Goal: Task Accomplishment & Management: Manage account settings

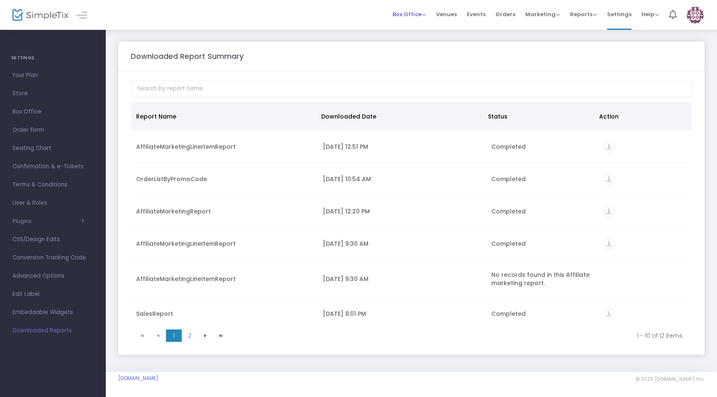
click at [412, 15] on span "Box Office" at bounding box center [409, 14] width 34 height 8
click at [503, 19] on span "Orders" at bounding box center [505, 14] width 20 height 21
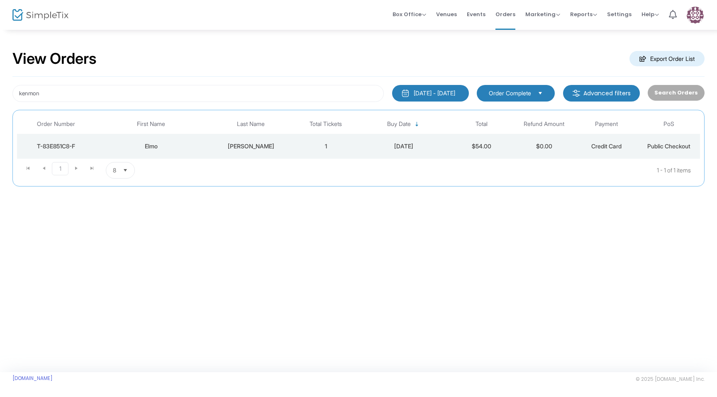
click at [177, 144] on div "Elmo" at bounding box center [151, 146] width 108 height 8
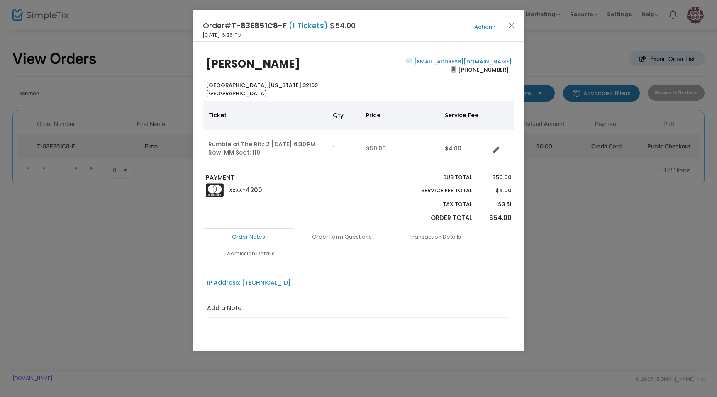
click at [481, 30] on button "Action" at bounding box center [485, 26] width 50 height 9
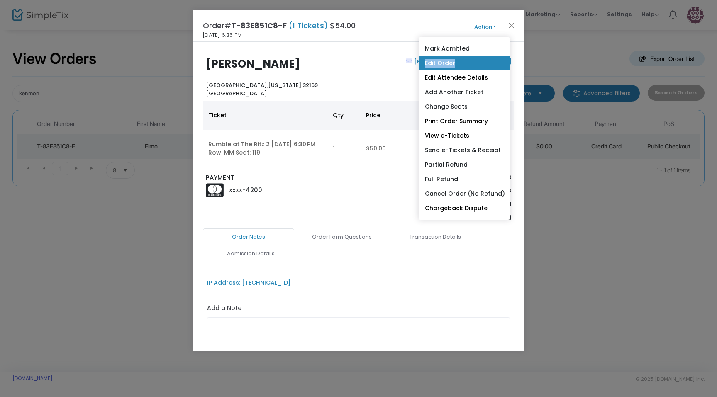
drag, startPoint x: 455, startPoint y: 54, endPoint x: 455, endPoint y: 59, distance: 5.0
click at [455, 59] on ul "Mark Admitted Edit Order Edit Attendee Details Add Another Ticket Change Seats …" at bounding box center [463, 128] width 91 height 182
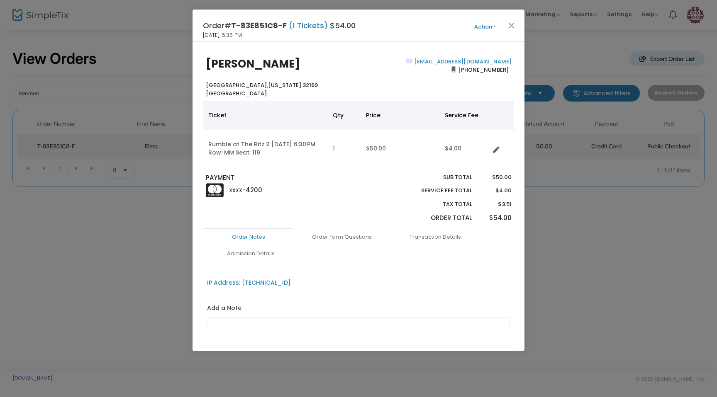
click at [482, 26] on button "Action" at bounding box center [485, 26] width 50 height 9
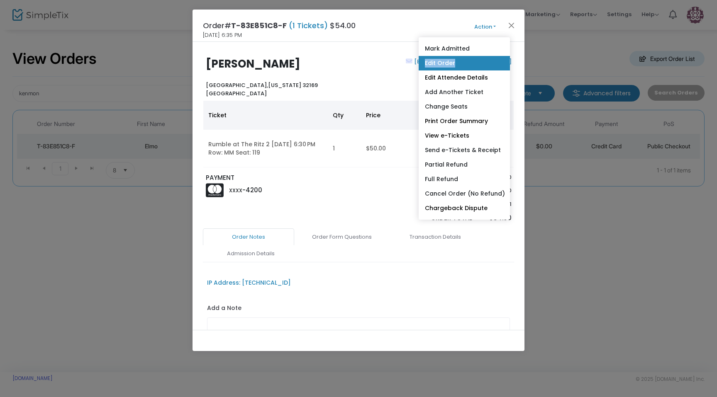
click at [462, 59] on link "Edit Order" at bounding box center [463, 63] width 91 height 15
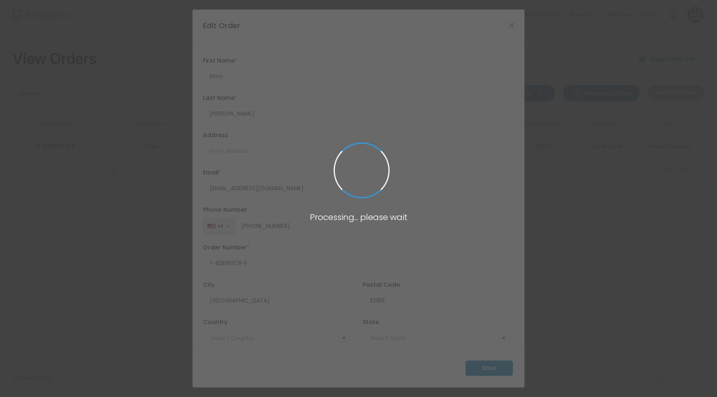
type input "[GEOGRAPHIC_DATA]"
type input "[US_STATE]"
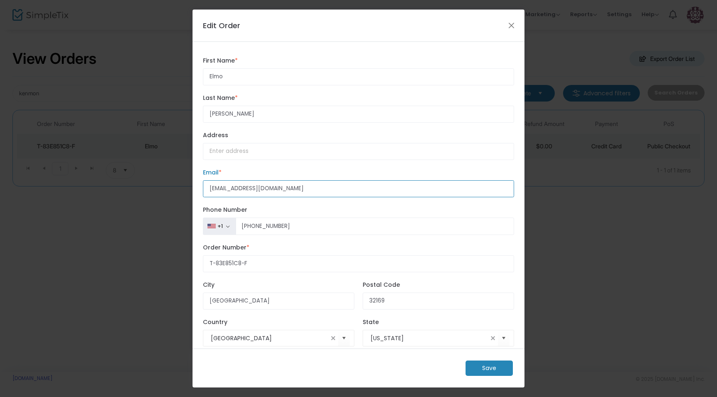
click at [298, 186] on input "[EMAIL_ADDRESS][DOMAIN_NAME]" at bounding box center [358, 188] width 311 height 17
paste input "24"
type input "[EMAIL_ADDRESS][DOMAIN_NAME]"
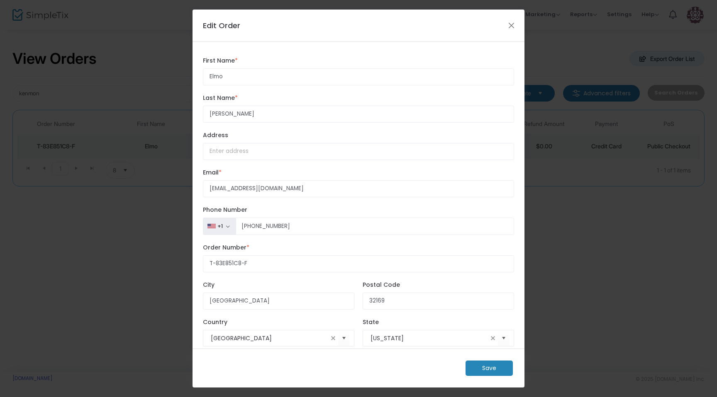
click at [496, 370] on m-button "Save" at bounding box center [488, 368] width 47 height 15
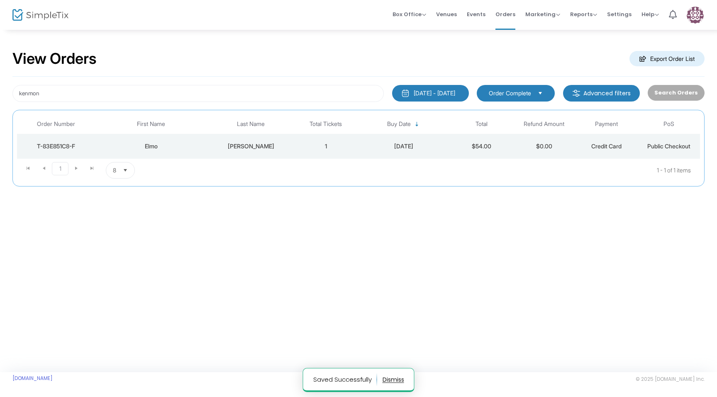
click at [423, 149] on div "[DATE]" at bounding box center [403, 146] width 89 height 8
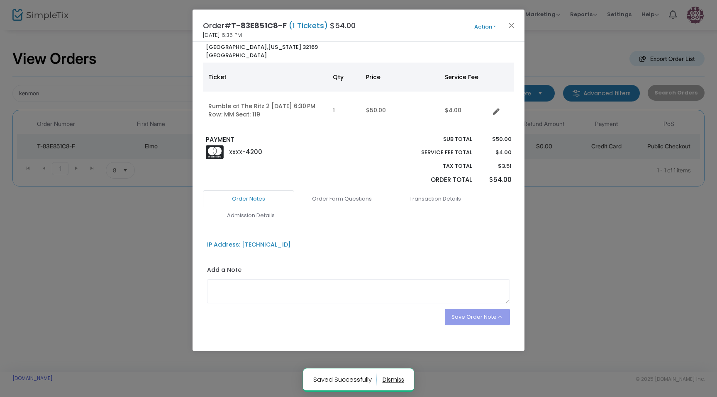
click at [260, 208] on link "Admission Details" at bounding box center [250, 215] width 91 height 17
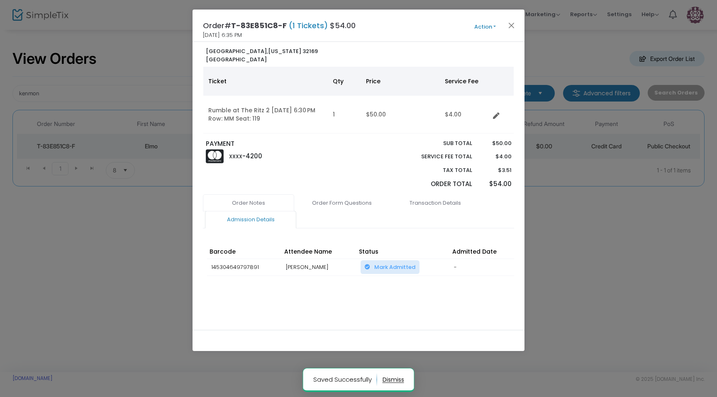
scroll to position [36, 0]
click at [488, 31] on div "Order# T-83E851C8-F (1 Tickets) $54.00 [DATE] 6:35 PM Action Mark Admitted Edit…" at bounding box center [358, 26] width 332 height 32
click at [488, 26] on button "Action" at bounding box center [485, 26] width 50 height 9
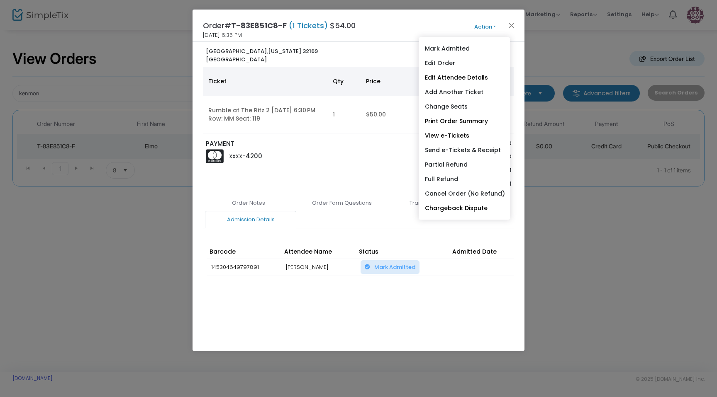
click at [484, 25] on button "Action" at bounding box center [485, 26] width 50 height 9
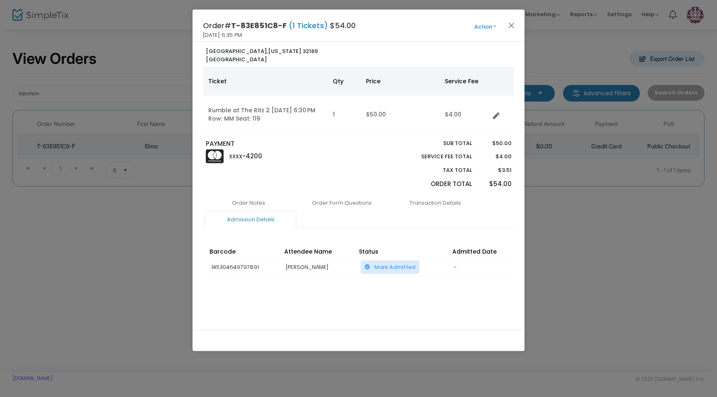
click at [484, 25] on button "Action" at bounding box center [485, 26] width 50 height 9
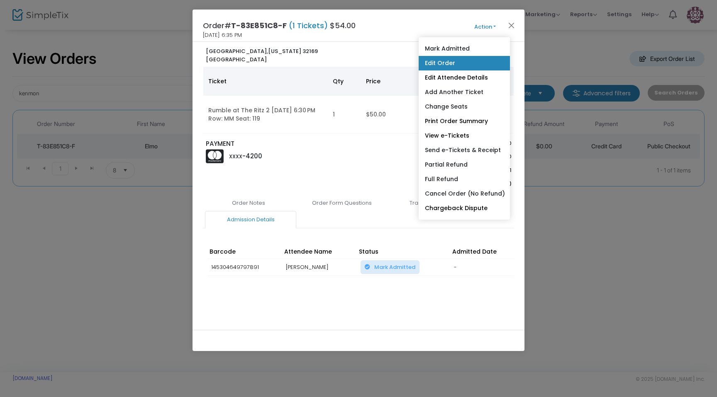
click at [475, 65] on link "Edit Order" at bounding box center [463, 63] width 91 height 15
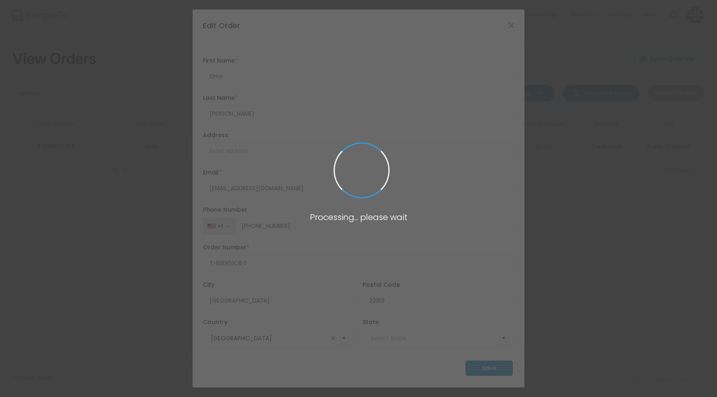
type input "[US_STATE]"
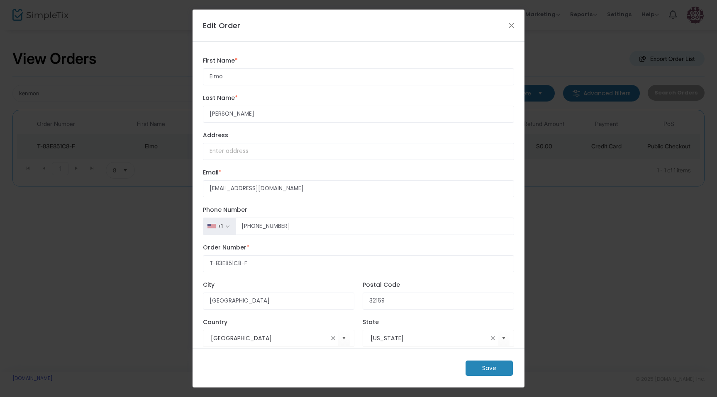
scroll to position [12, 0]
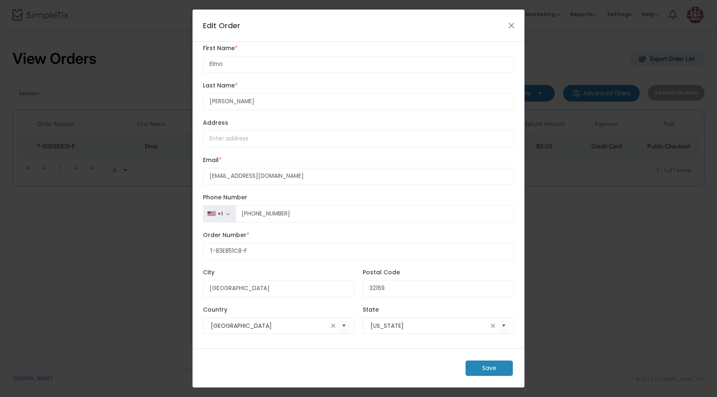
click at [481, 365] on m-button "Save" at bounding box center [488, 368] width 47 height 15
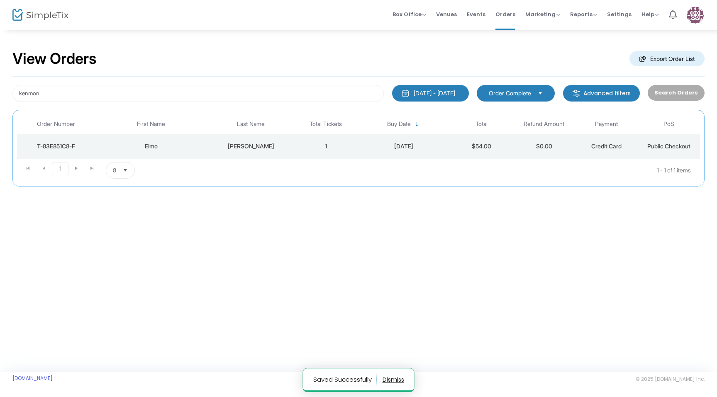
click at [385, 149] on div "[DATE]" at bounding box center [403, 146] width 89 height 8
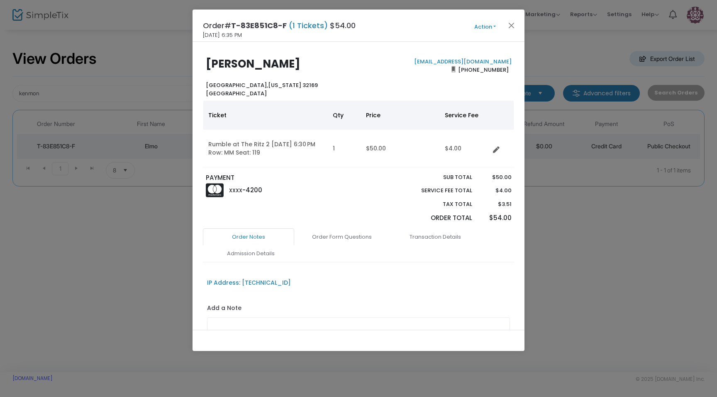
drag, startPoint x: 303, startPoint y: 64, endPoint x: 204, endPoint y: 54, distance: 99.6
click at [204, 54] on div "[PERSON_NAME][GEOGRAPHIC_DATA][US_STATE] [GEOGRAPHIC_DATA] [EMAIL_ADDRESS][DOMA…" at bounding box center [358, 186] width 332 height 288
copy b "[PERSON_NAME]"
click at [484, 29] on button "Action" at bounding box center [485, 26] width 50 height 9
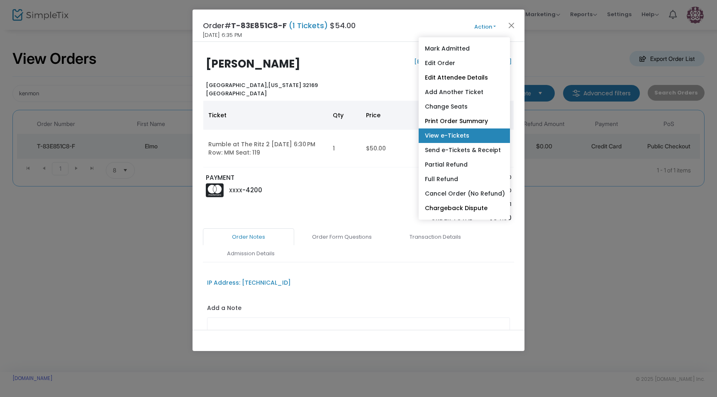
click at [454, 139] on link "View e-Tickets" at bounding box center [463, 136] width 91 height 15
